Goal: Book appointment/travel/reservation

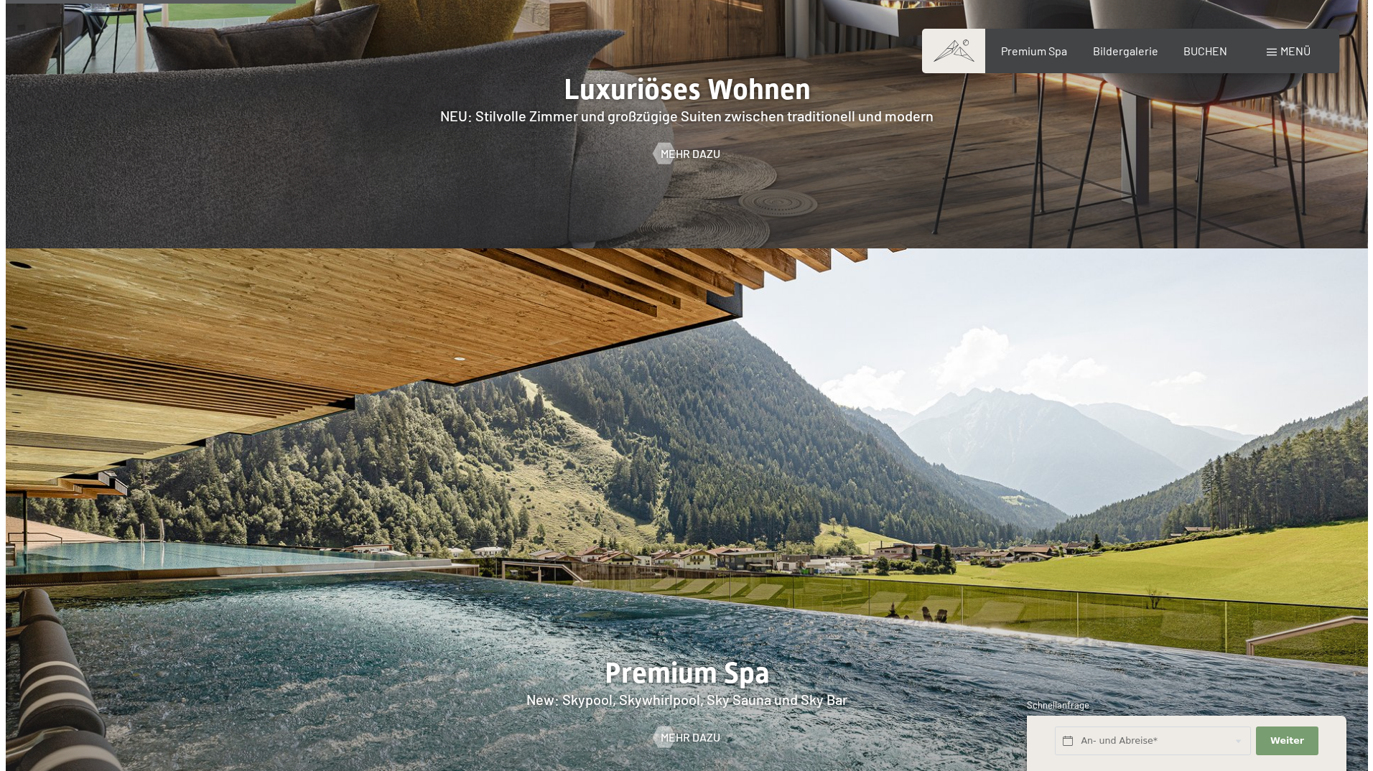
scroll to position [1651, 0]
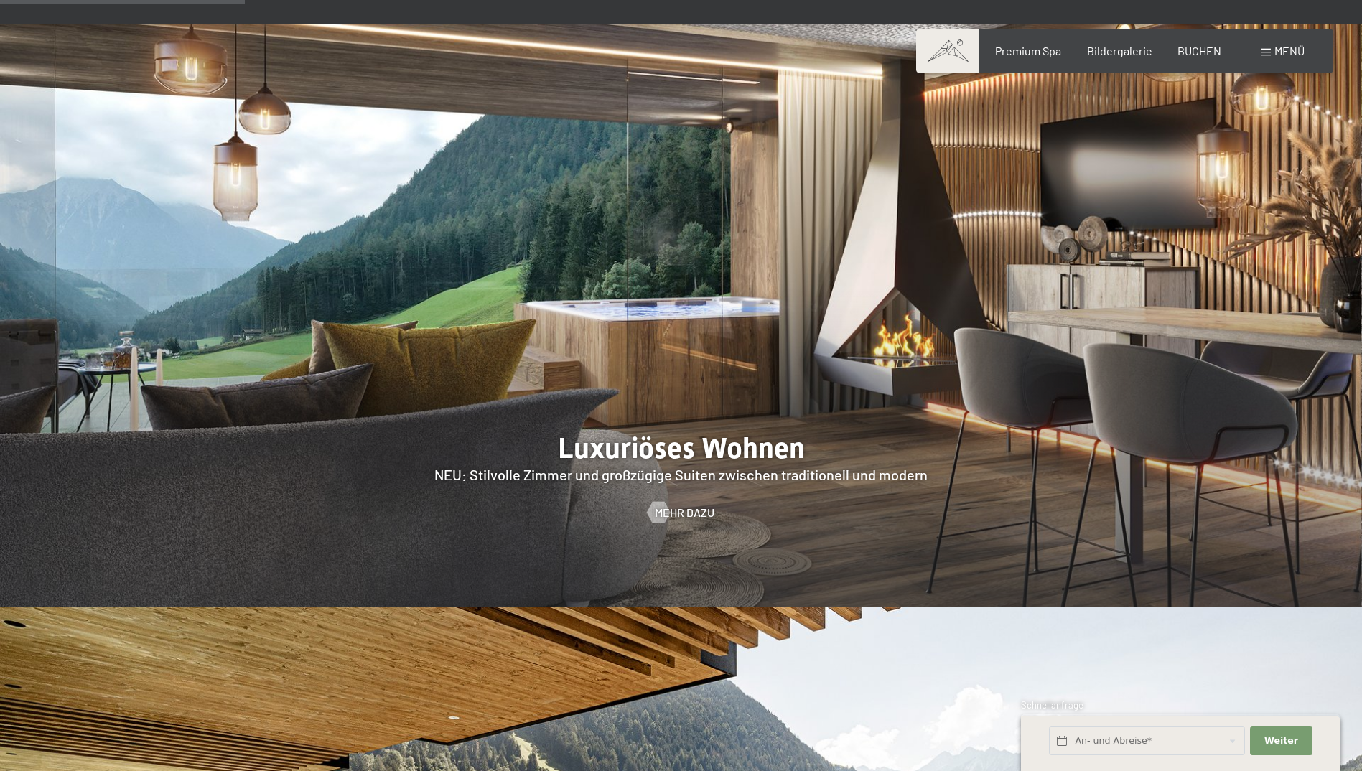
click at [1261, 52] on span at bounding box center [1266, 52] width 10 height 7
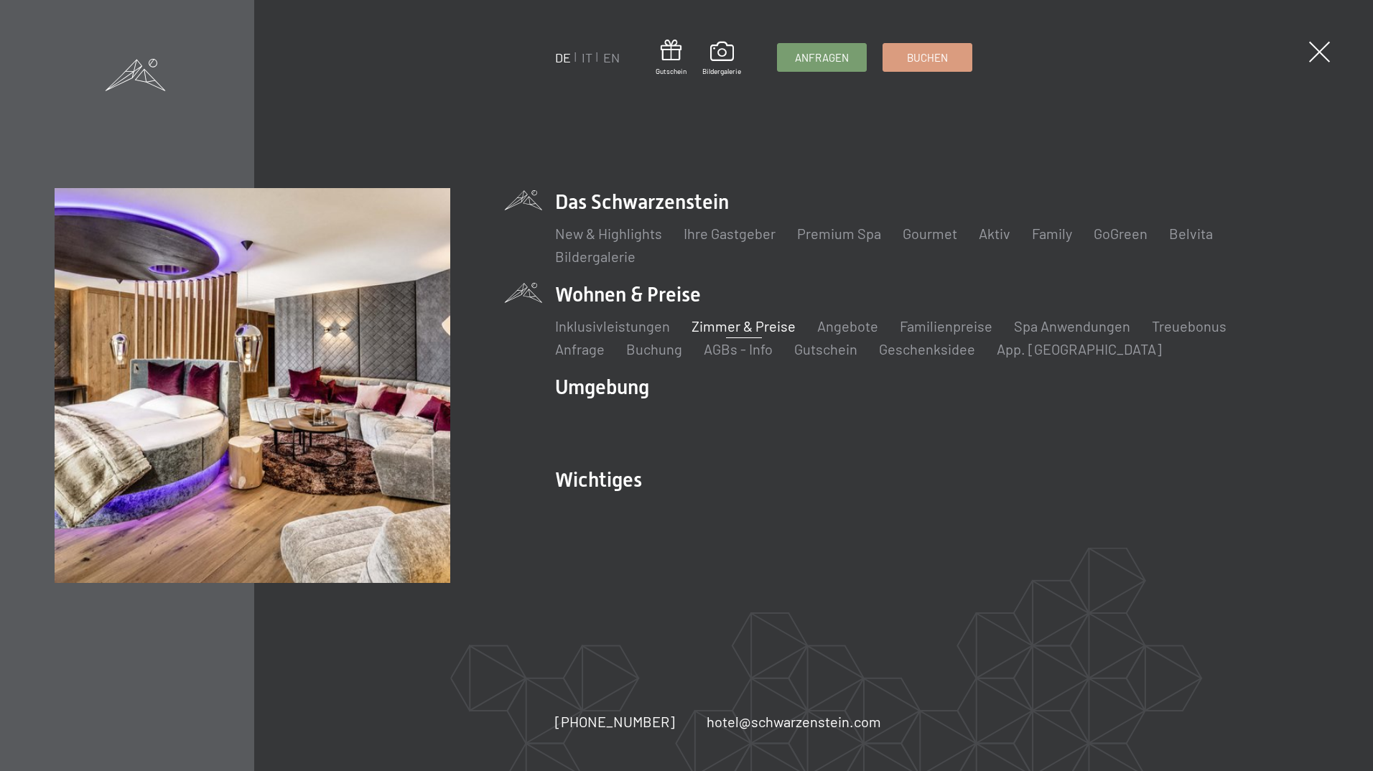
click at [737, 327] on link "Zimmer & Preise" at bounding box center [743, 325] width 104 height 17
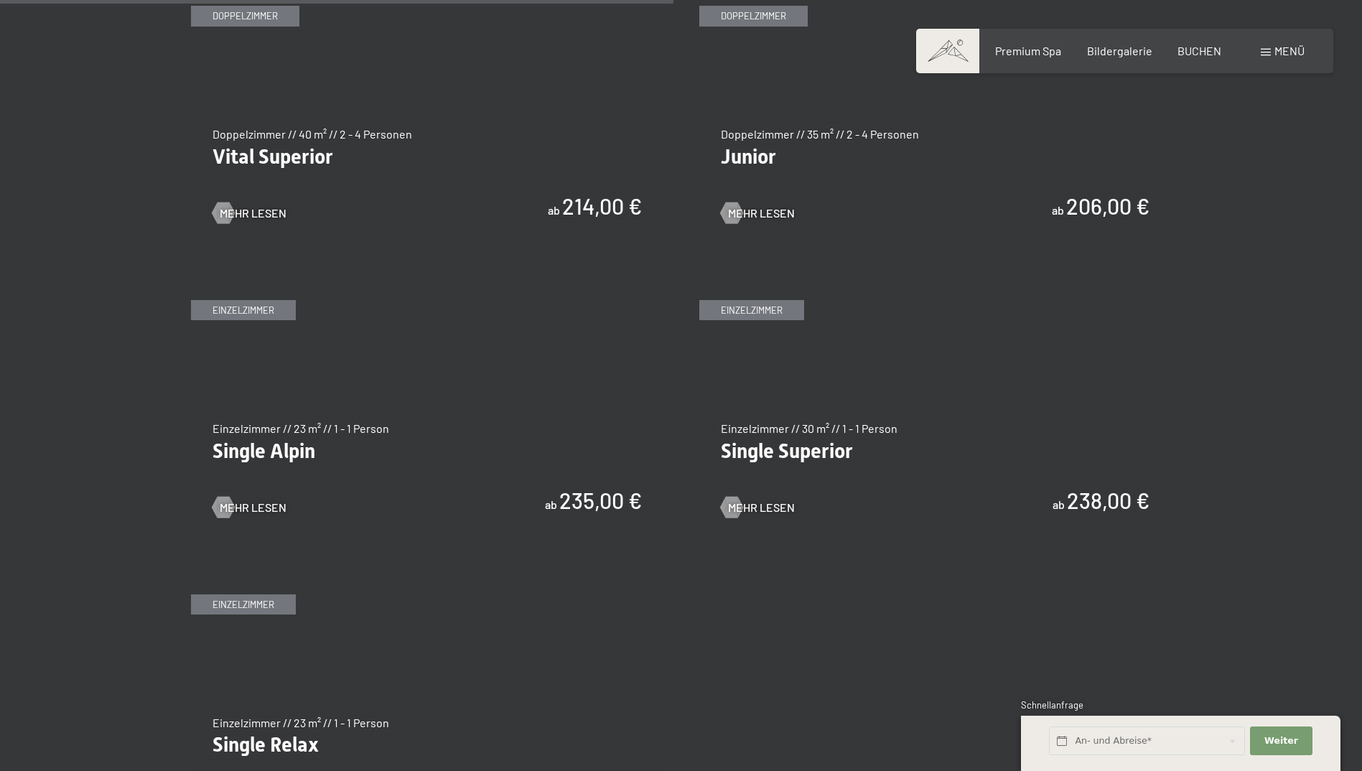
scroll to position [2154, 0]
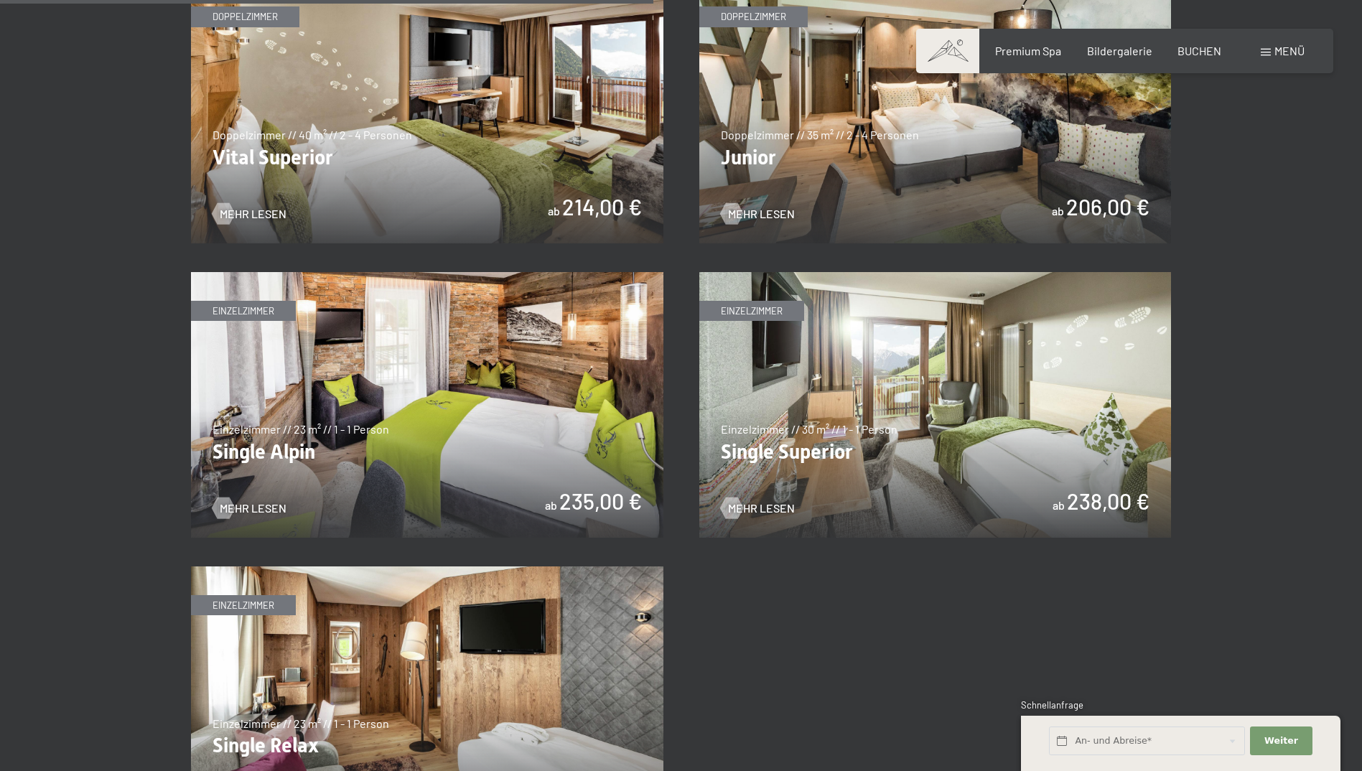
click at [777, 452] on img at bounding box center [935, 405] width 472 height 266
click at [768, 208] on span "Mehr Lesen" at bounding box center [775, 214] width 67 height 16
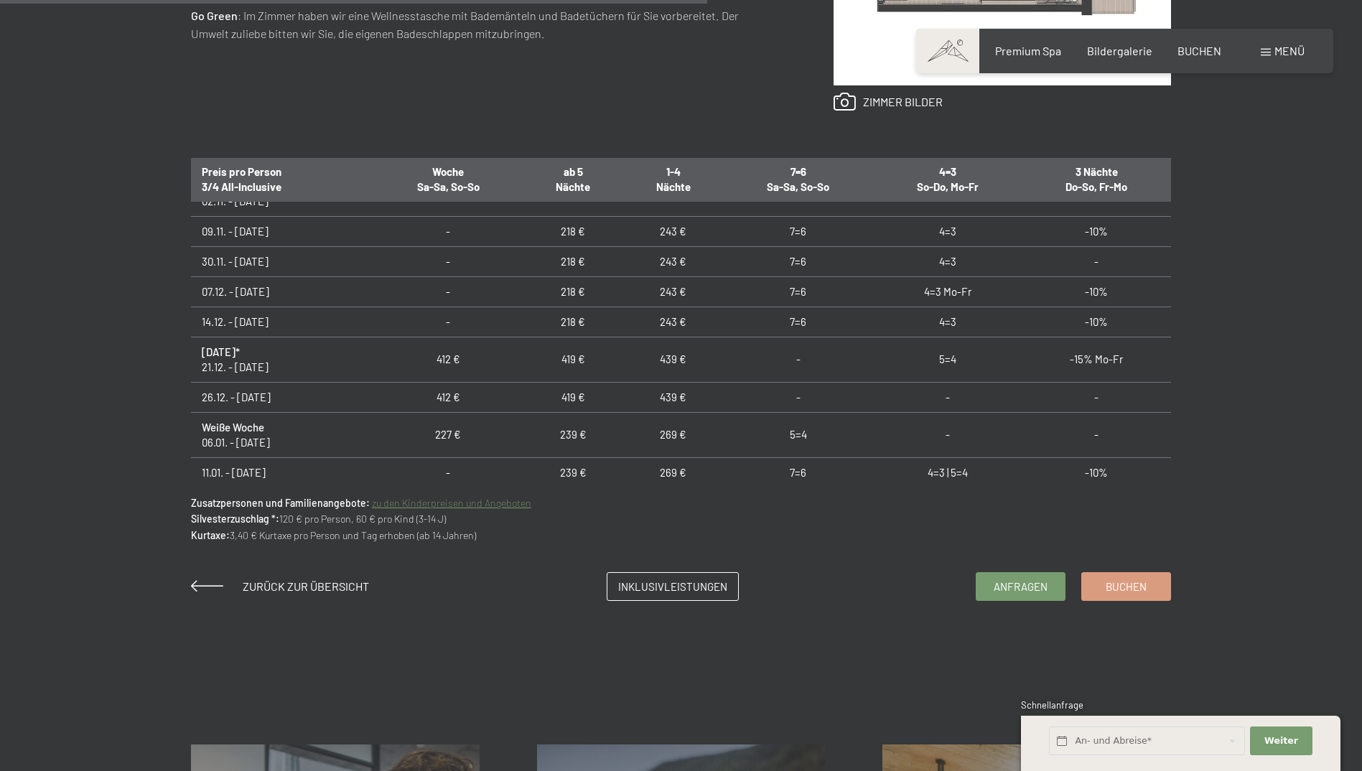
scroll to position [97, 0]
